Goal: Task Accomplishment & Management: Manage account settings

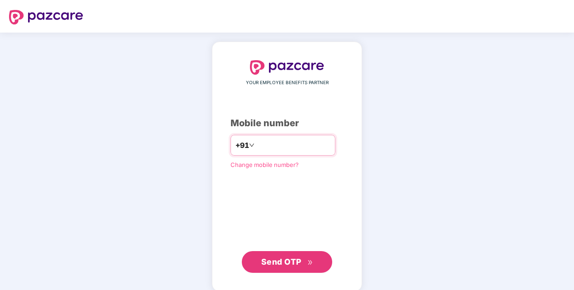
click at [274, 143] on input "number" at bounding box center [293, 145] width 74 height 14
type input "**********"
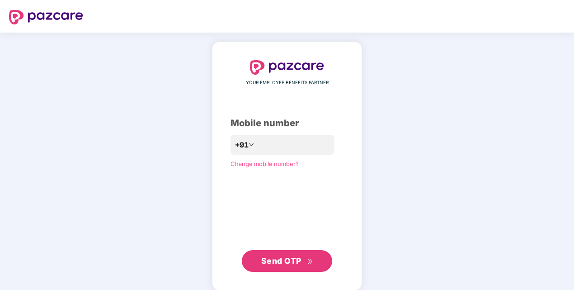
click at [357, 99] on div "**********" at bounding box center [287, 166] width 150 height 248
click at [286, 259] on span "Send OTP" at bounding box center [281, 260] width 40 height 9
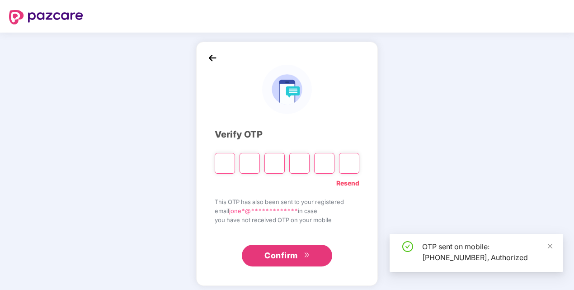
click at [230, 168] on input "Please enter verification code. Digit 1" at bounding box center [225, 163] width 20 height 21
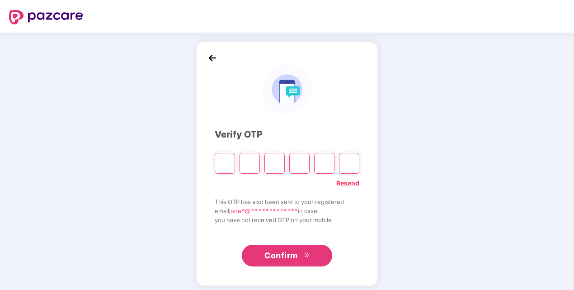
type input "*"
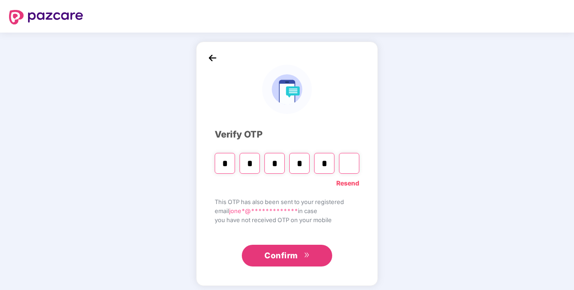
type input "*"
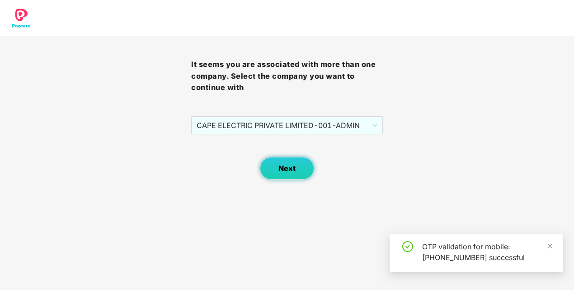
click at [284, 166] on span "Next" at bounding box center [286, 168] width 17 height 9
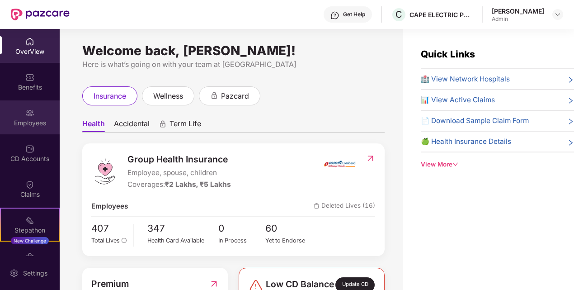
click at [36, 110] on div "Employees" at bounding box center [30, 117] width 60 height 34
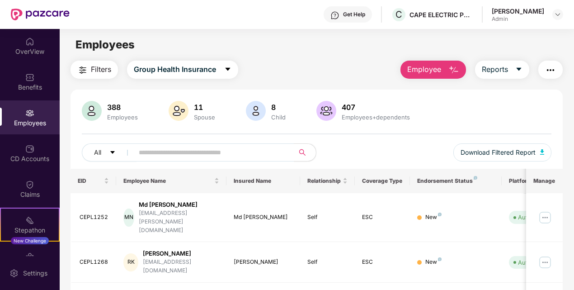
click at [553, 67] on img "button" at bounding box center [550, 70] width 11 height 11
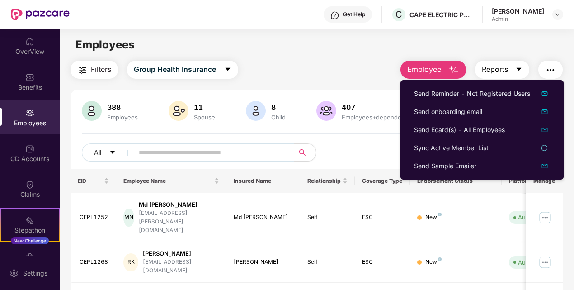
click at [520, 76] on button "Reports" at bounding box center [502, 70] width 54 height 18
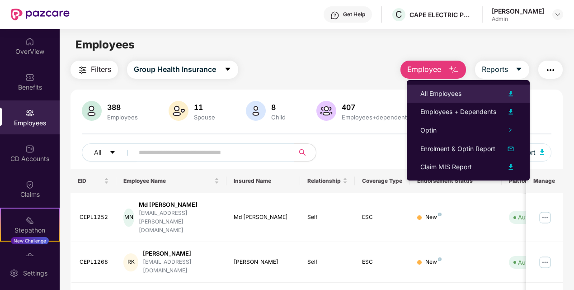
click at [479, 84] on li "All Employees" at bounding box center [468, 93] width 123 height 18
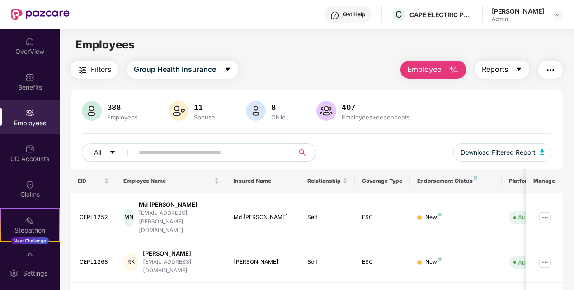
click at [495, 69] on span "Reports" at bounding box center [495, 69] width 26 height 11
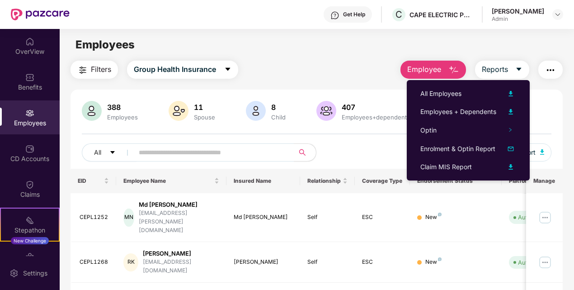
click at [478, 44] on div "Employees" at bounding box center [317, 44] width 514 height 17
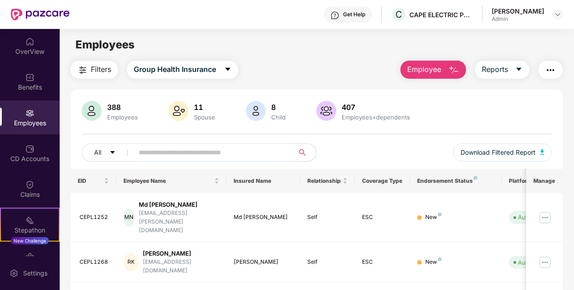
click at [340, 54] on main "Employees Filters Group Health Insurance Employee Reports 388 Employees 11 Spou…" at bounding box center [317, 174] width 514 height 290
click at [519, 67] on icon "caret-down" at bounding box center [518, 69] width 7 height 7
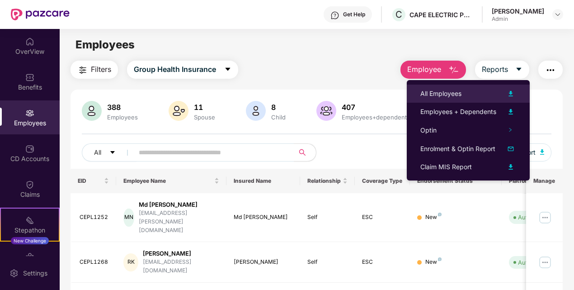
click at [494, 97] on div "All Employees" at bounding box center [468, 93] width 96 height 11
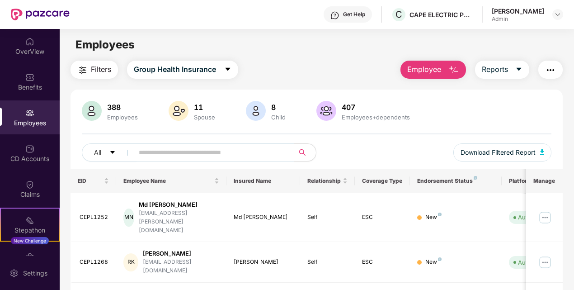
drag, startPoint x: 265, startPoint y: 59, endPoint x: 257, endPoint y: 73, distance: 15.6
click at [265, 59] on main "Employees Filters Group Health Insurance Employee Reports 388 Employees 11 Spou…" at bounding box center [317, 174] width 514 height 290
click at [188, 151] on input "text" at bounding box center [210, 152] width 143 height 14
paste input "*******"
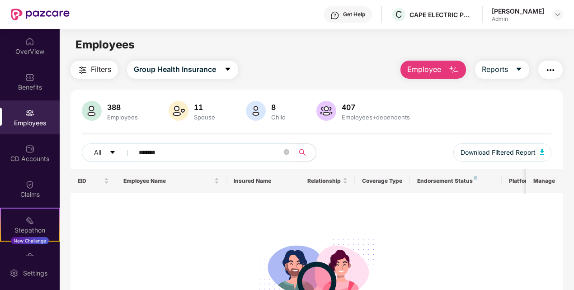
click at [185, 156] on input "*******" at bounding box center [210, 152] width 143 height 14
paste input "text"
click at [196, 156] on input "*******" at bounding box center [210, 152] width 143 height 14
paste input "*"
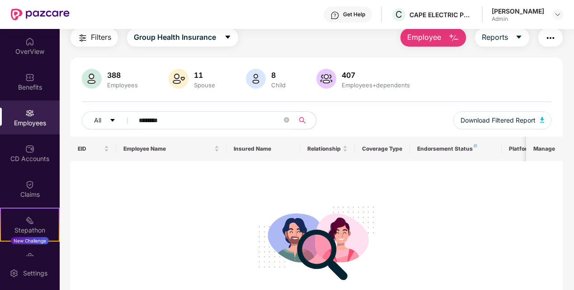
scroll to position [45, 0]
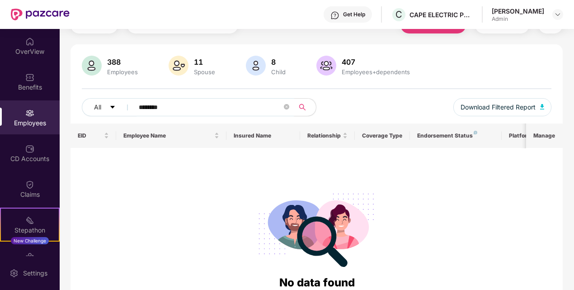
click at [187, 106] on input "********" at bounding box center [210, 107] width 143 height 14
paste input "text"
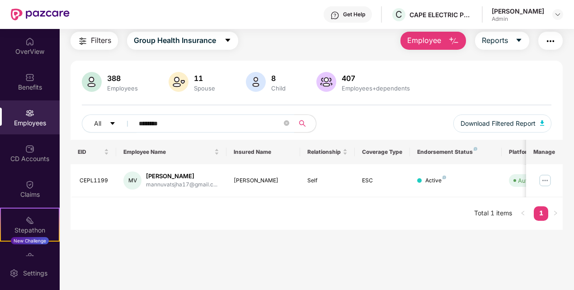
scroll to position [29, 0]
paste input "text"
click at [191, 125] on div "Click to sort ascending" at bounding box center [170, 130] width 75 height 15
click at [183, 124] on input "********" at bounding box center [210, 124] width 143 height 14
paste input "text"
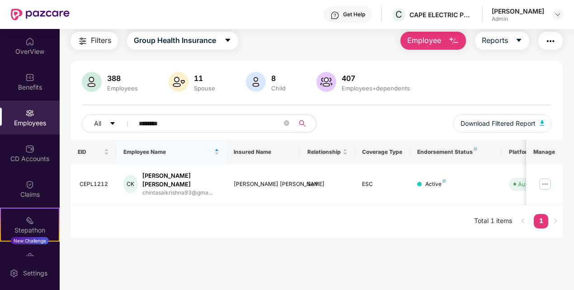
click at [183, 120] on input "********" at bounding box center [210, 124] width 143 height 14
paste input "text"
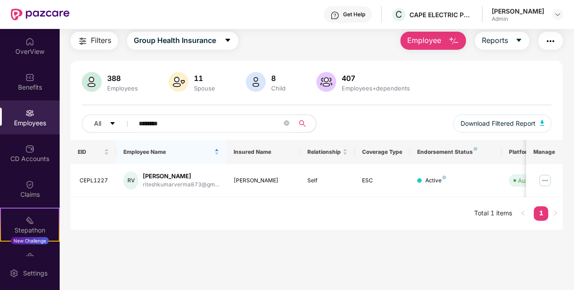
paste input "text"
type input "********"
click at [185, 118] on input "********" at bounding box center [210, 124] width 143 height 14
paste input "text"
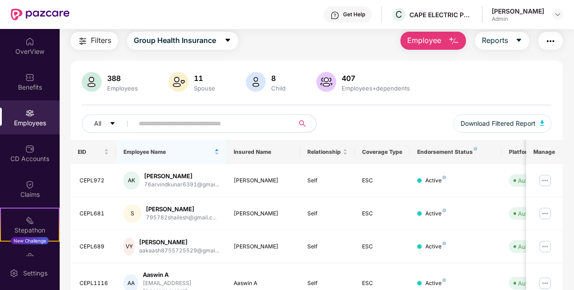
click at [151, 119] on input "text" at bounding box center [210, 124] width 143 height 14
click at [158, 117] on input "text" at bounding box center [210, 124] width 143 height 14
paste input "********"
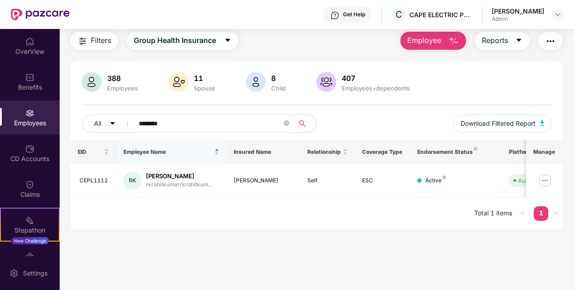
paste input "text"
paste input "*"
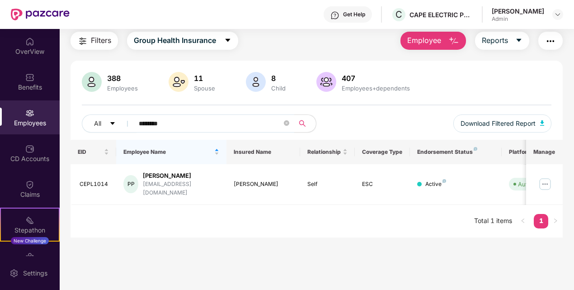
click at [181, 122] on input "********" at bounding box center [210, 124] width 143 height 14
paste input "text"
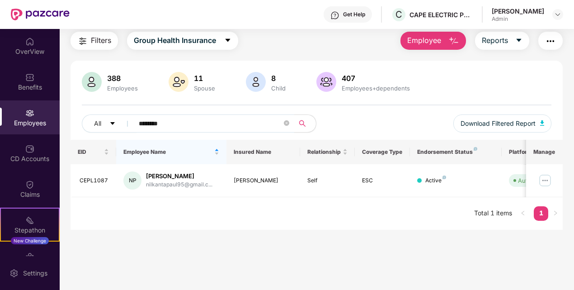
click at [185, 123] on input "********" at bounding box center [210, 124] width 143 height 14
paste input "text"
click at [201, 118] on input "********" at bounding box center [210, 124] width 143 height 14
paste input "text"
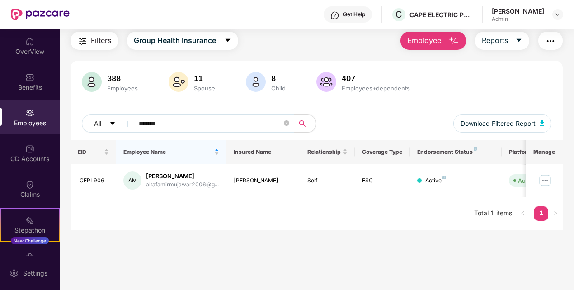
click at [180, 120] on input "*******" at bounding box center [210, 124] width 143 height 14
paste input "*"
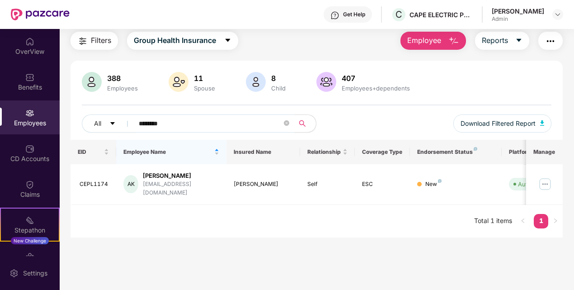
paste input "text"
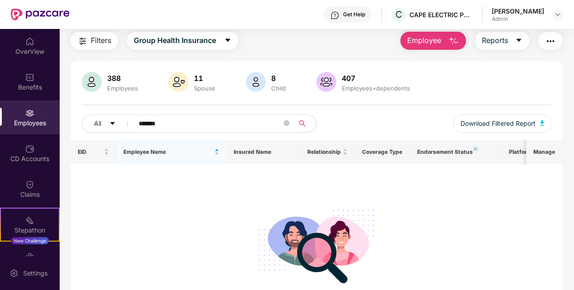
click at [212, 117] on input "*******" at bounding box center [210, 124] width 143 height 14
paste input "text"
type input "*******"
click at [513, 38] on button "Reports" at bounding box center [502, 41] width 54 height 18
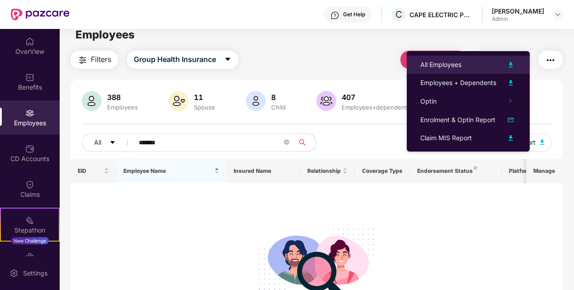
scroll to position [0, 0]
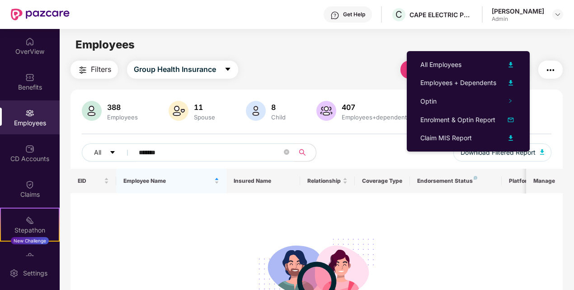
click at [407, 70] on div "All Employees Employees + Dependents Optin Enrolment & Optin Report Claim MIS R…" at bounding box center [468, 101] width 123 height 100
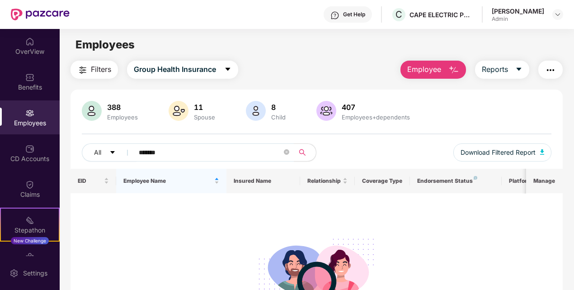
click at [375, 69] on div "Filters Group Health Insurance Employee Reports" at bounding box center [316, 70] width 492 height 18
click at [432, 61] on button "Employee" at bounding box center [433, 70] width 66 height 18
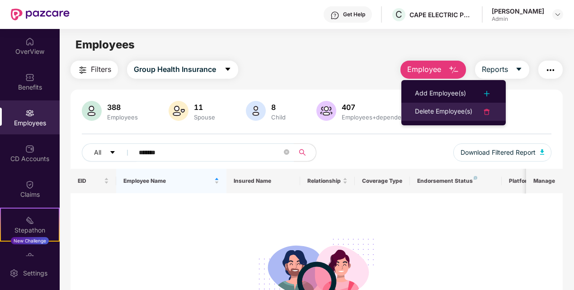
click at [458, 111] on div "Delete Employee(s)" at bounding box center [443, 111] width 57 height 11
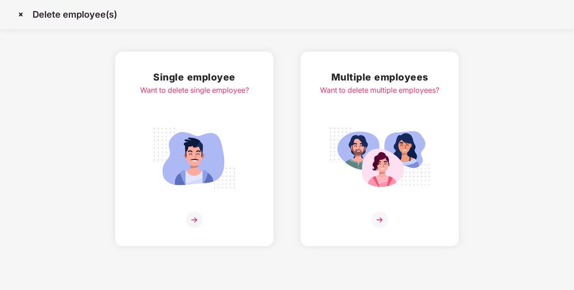
click at [381, 220] on img at bounding box center [379, 219] width 16 height 16
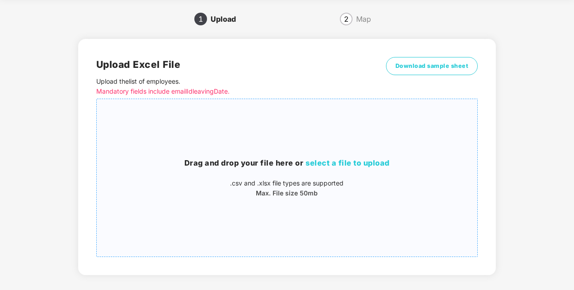
scroll to position [45, 0]
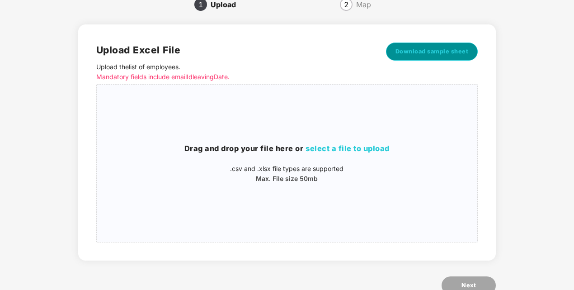
click at [437, 56] on button "Download sample sheet" at bounding box center [432, 51] width 92 height 18
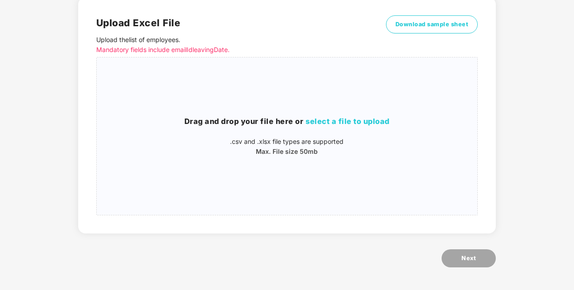
scroll to position [0, 0]
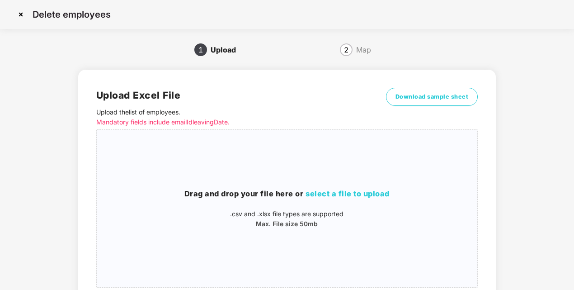
click at [20, 14] on img at bounding box center [21, 14] width 14 height 14
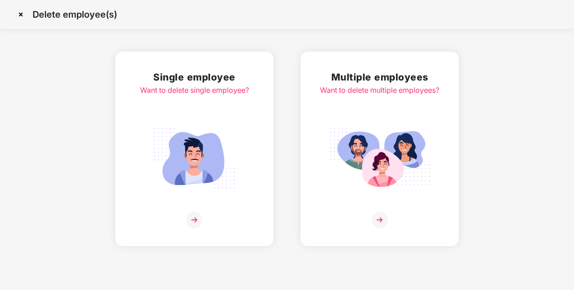
click at [20, 14] on img at bounding box center [21, 14] width 14 height 14
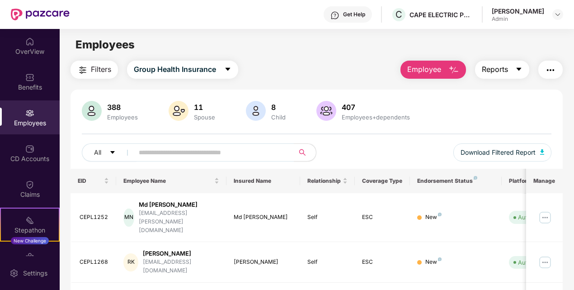
click at [515, 70] on button "Reports" at bounding box center [502, 70] width 54 height 18
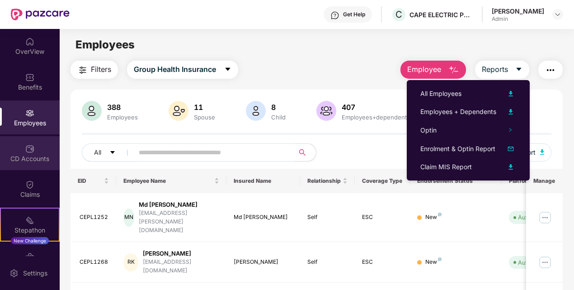
click at [16, 157] on div "CD Accounts" at bounding box center [30, 158] width 60 height 9
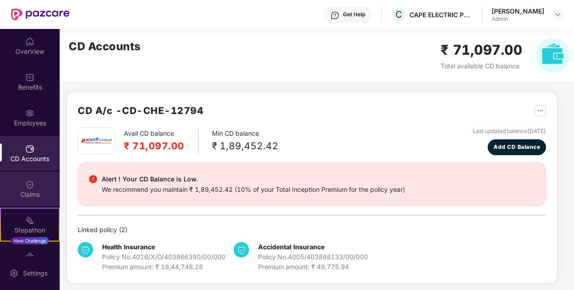
click at [27, 186] on img at bounding box center [29, 184] width 9 height 9
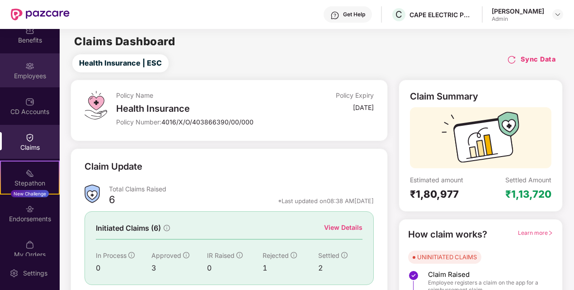
scroll to position [58, 0]
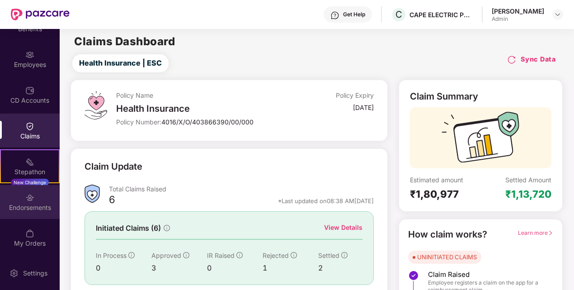
click at [27, 211] on div "Endorsements" at bounding box center [30, 207] width 60 height 9
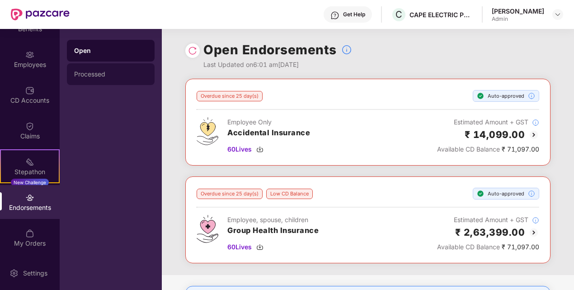
click at [121, 72] on div "Processed" at bounding box center [110, 73] width 73 height 7
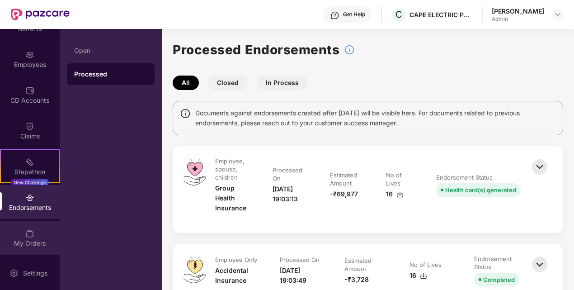
click at [19, 243] on div "My Orders" at bounding box center [30, 243] width 60 height 9
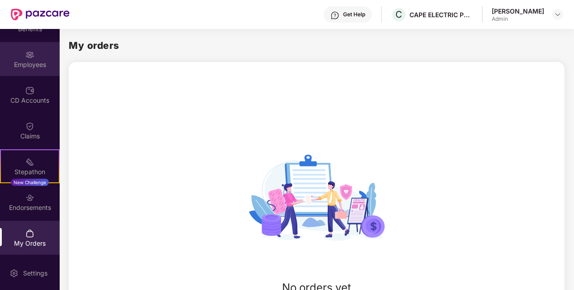
click at [43, 64] on div "Employees" at bounding box center [30, 64] width 60 height 9
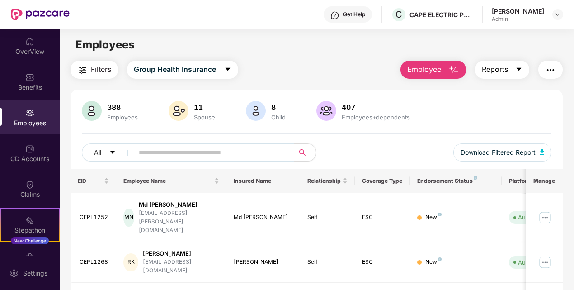
click at [526, 70] on button "Reports" at bounding box center [502, 70] width 54 height 18
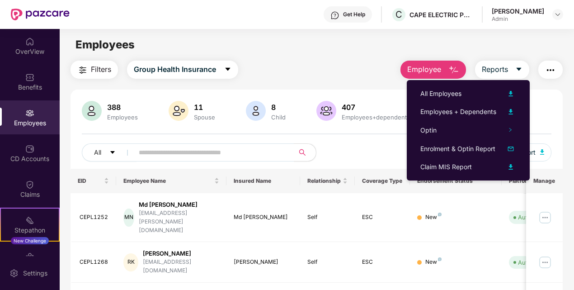
click at [514, 42] on div "Employees" at bounding box center [317, 44] width 514 height 17
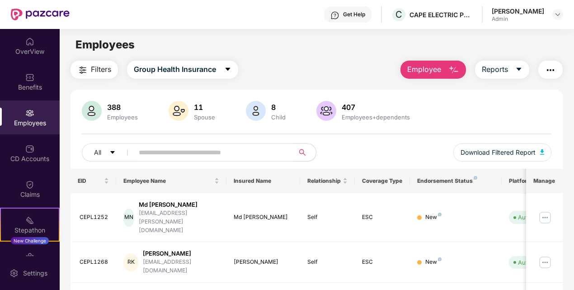
drag, startPoint x: 407, startPoint y: 127, endPoint x: 402, endPoint y: 125, distance: 4.9
click at [403, 125] on div "388 Employees 11 Spouse 8 Child 407 Employees+dependents All Download Filtered …" at bounding box center [316, 135] width 492 height 68
click at [401, 157] on div "All Download Filtered Report" at bounding box center [317, 155] width 470 height 25
click at [443, 70] on button "Employee" at bounding box center [433, 70] width 66 height 18
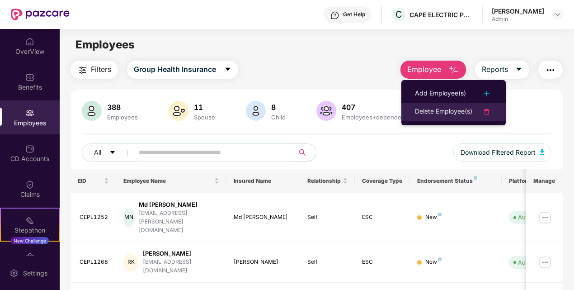
click at [441, 104] on li "Delete Employee(s)" at bounding box center [453, 112] width 104 height 18
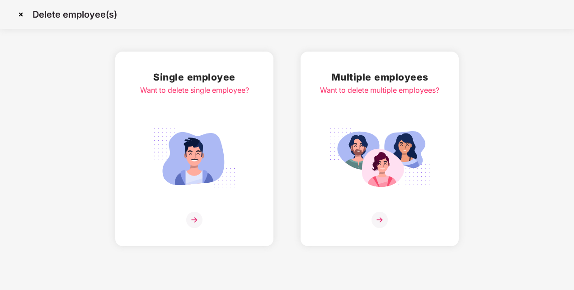
click at [375, 220] on img at bounding box center [379, 219] width 16 height 16
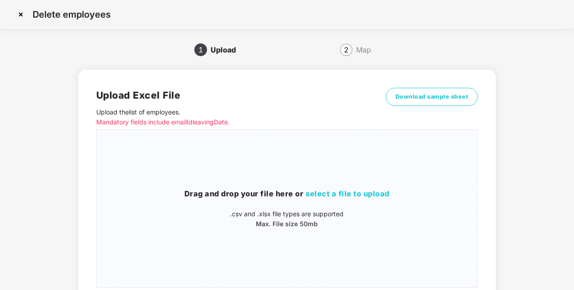
click at [19, 14] on img at bounding box center [21, 14] width 14 height 14
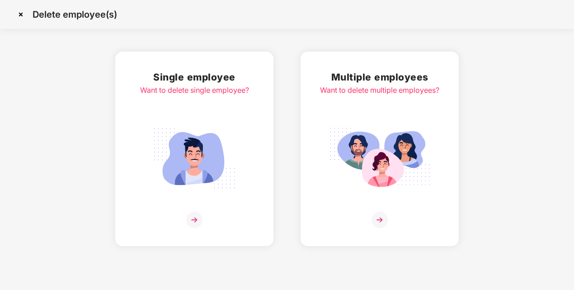
click at [19, 12] on img at bounding box center [21, 14] width 14 height 14
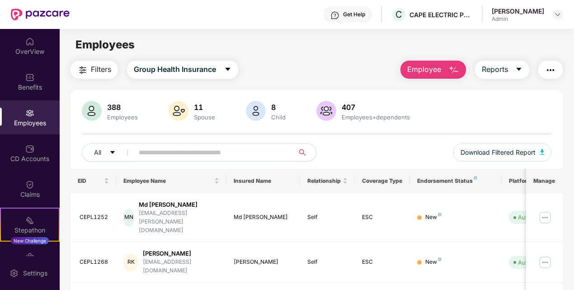
click at [326, 60] on main "Employees Filters Group Health Insurance Employee Reports 388 Employees 11 Spou…" at bounding box center [317, 174] width 514 height 290
click at [35, 151] on div "CD Accounts" at bounding box center [30, 153] width 60 height 34
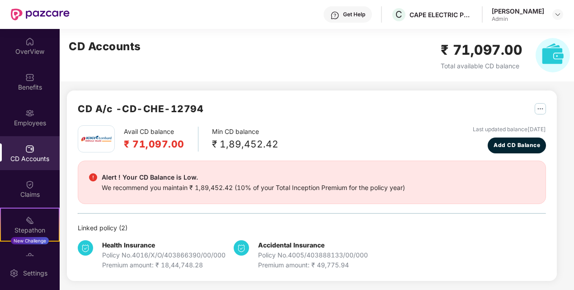
scroll to position [3, 0]
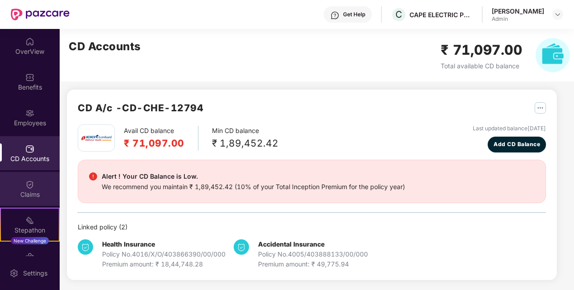
click at [28, 189] on div "Claims" at bounding box center [30, 189] width 60 height 34
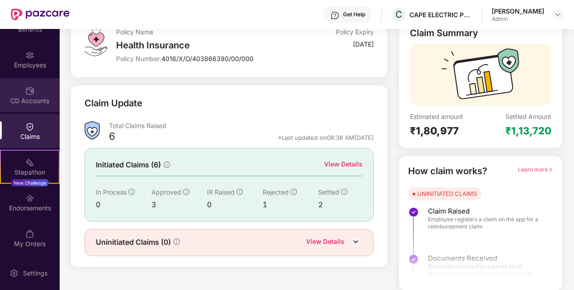
scroll to position [58, 0]
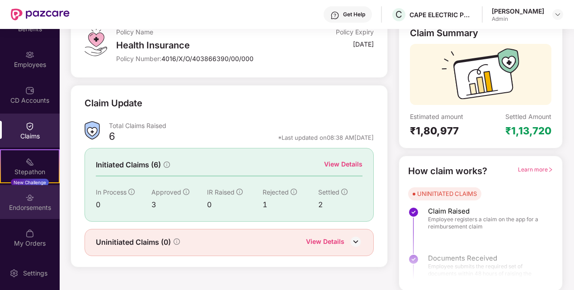
click at [31, 208] on div "Endorsements" at bounding box center [30, 207] width 60 height 9
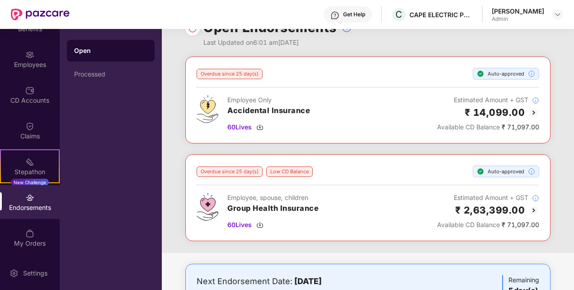
scroll to position [0, 0]
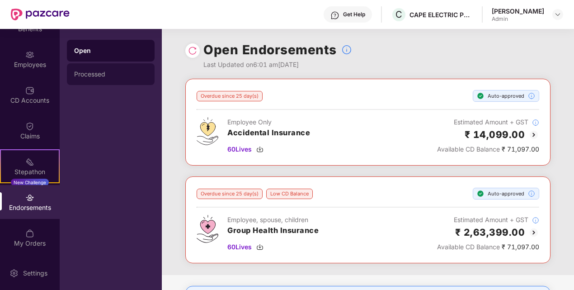
click at [93, 72] on div "Processed" at bounding box center [110, 73] width 73 height 7
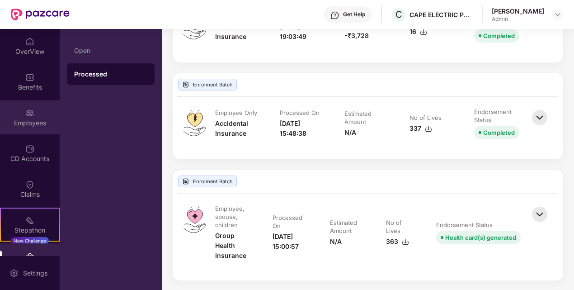
click at [16, 118] on div "Employees" at bounding box center [30, 122] width 60 height 9
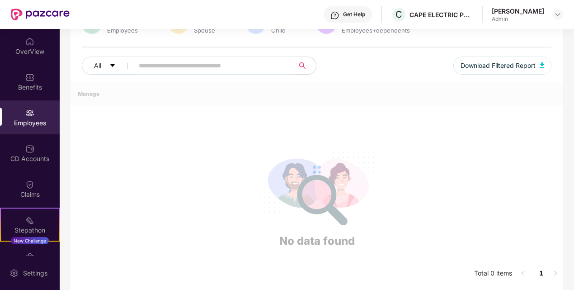
scroll to position [244, 0]
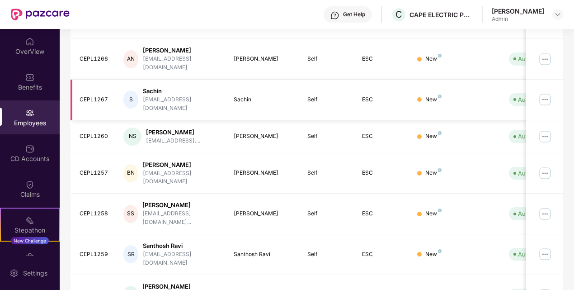
click at [166, 87] on div "Sachin" at bounding box center [181, 91] width 76 height 9
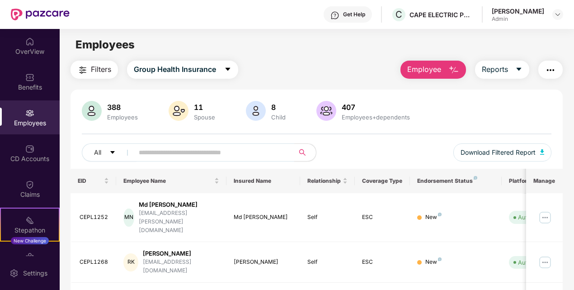
click at [147, 152] on input "text" at bounding box center [210, 152] width 143 height 14
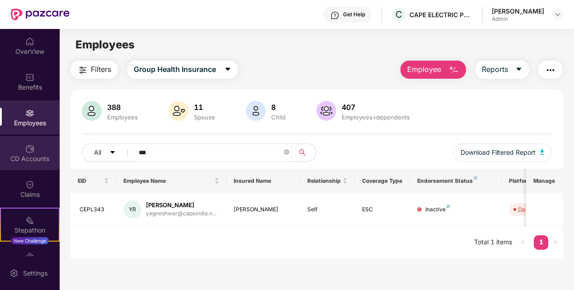
type input "***"
click at [29, 145] on img at bounding box center [29, 148] width 9 height 9
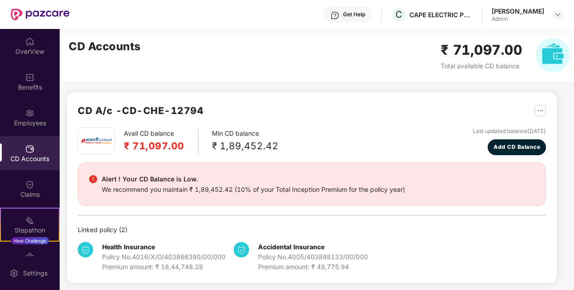
scroll to position [3, 0]
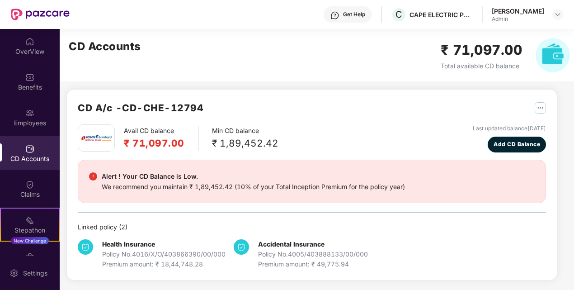
click at [110, 219] on div "Avail CD balance ₹ 71,097.00 Min CD balance ₹ 1,89,452.42 Last updated balance …" at bounding box center [312, 196] width 468 height 145
click at [538, 108] on img "button" at bounding box center [539, 107] width 11 height 11
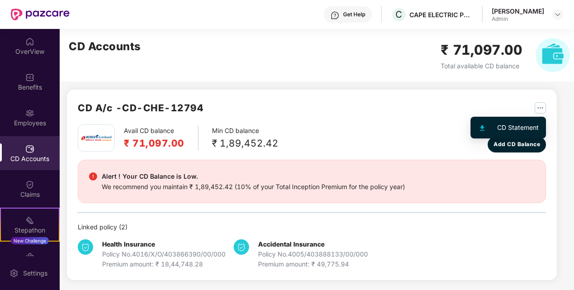
click at [507, 128] on div "CD Statement" at bounding box center [518, 127] width 42 height 10
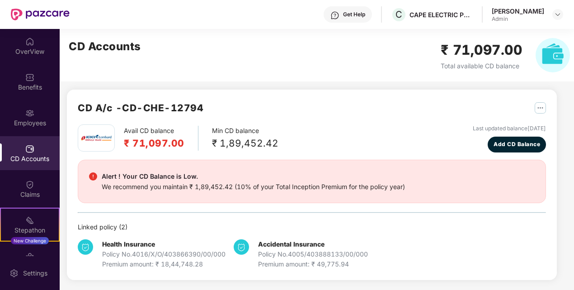
click at [225, 104] on div "CD A/c - CD-CHE-12794" at bounding box center [312, 112] width 468 height 24
click at [248, 108] on div "CD A/c - CD-CHE-12794" at bounding box center [312, 112] width 468 height 24
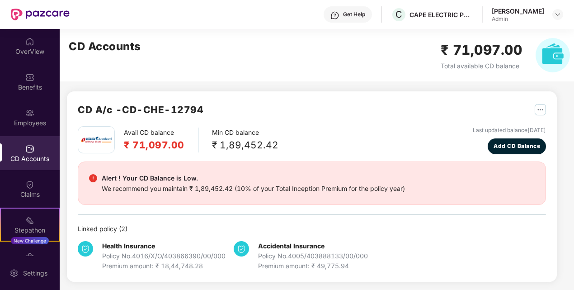
scroll to position [0, 0]
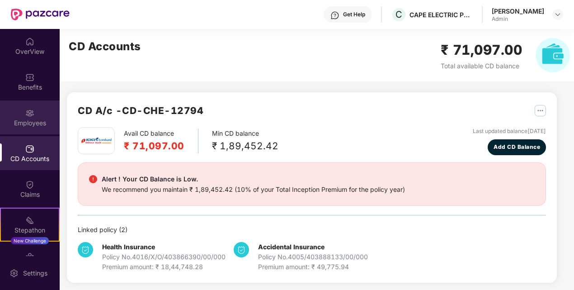
click at [25, 117] on img at bounding box center [29, 112] width 9 height 9
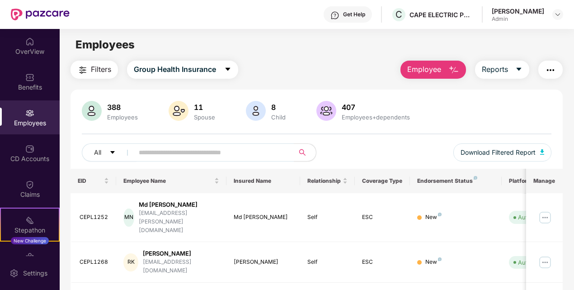
click at [450, 65] on img "button" at bounding box center [453, 70] width 11 height 11
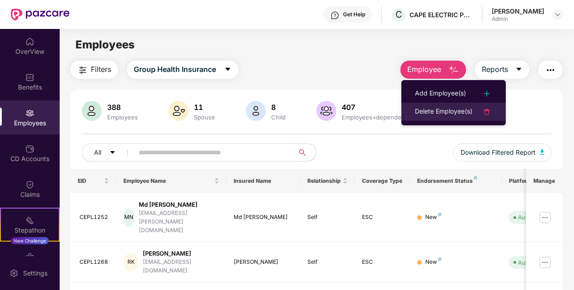
click at [451, 110] on div "Delete Employee(s)" at bounding box center [443, 111] width 57 height 11
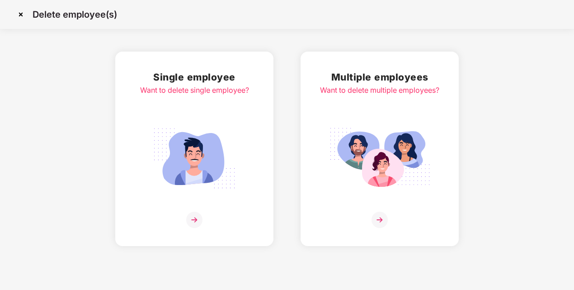
click at [379, 219] on img at bounding box center [379, 219] width 16 height 16
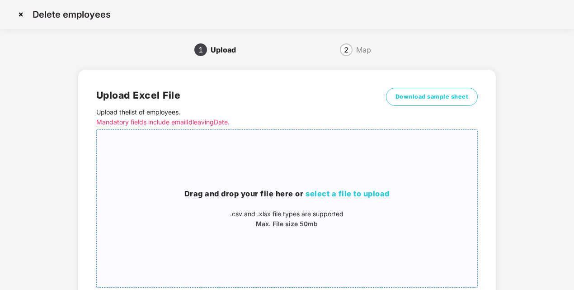
click at [351, 186] on div "Drag and drop your file here or select a file to upload .csv and .xlsx file typ…" at bounding box center [287, 208] width 380 height 143
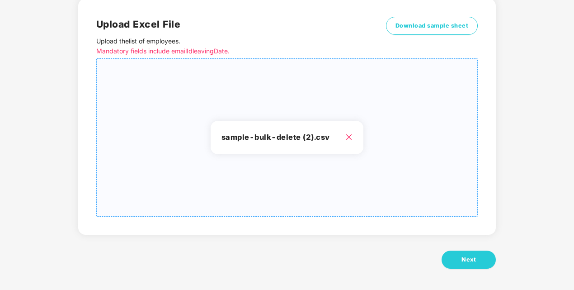
scroll to position [72, 0]
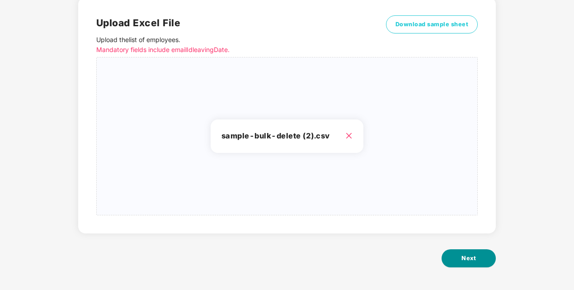
click at [469, 257] on span "Next" at bounding box center [468, 257] width 14 height 9
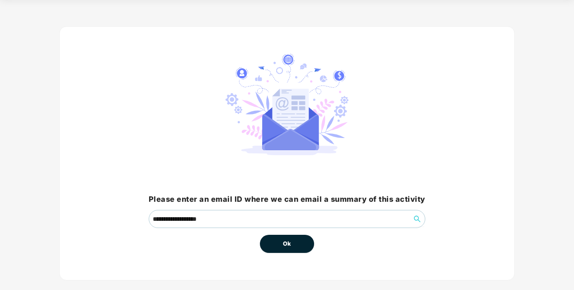
scroll to position [43, 0]
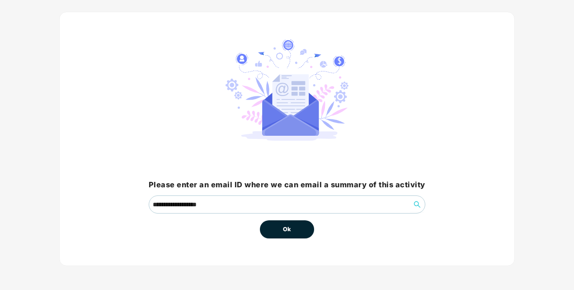
click at [284, 230] on span "Ok" at bounding box center [287, 229] width 8 height 9
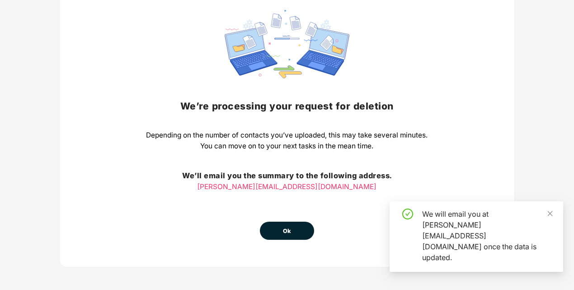
scroll to position [75, 0]
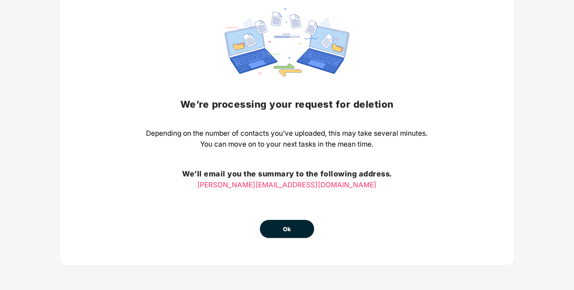
click at [277, 228] on button "Ok" at bounding box center [287, 229] width 54 height 18
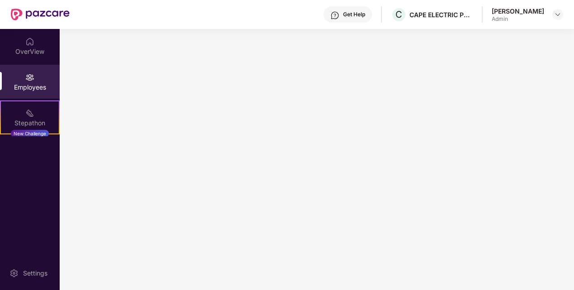
scroll to position [0, 0]
